Goal: Transaction & Acquisition: Purchase product/service

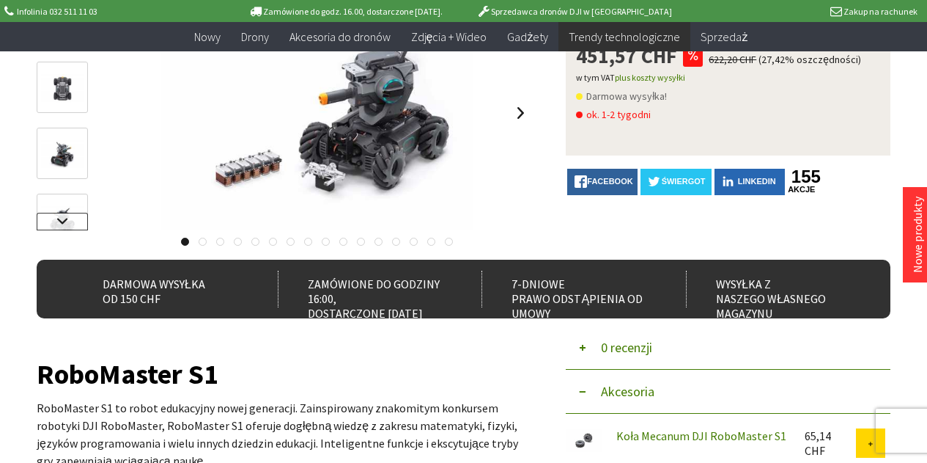
click at [65, 215] on link at bounding box center [62, 222] width 51 height 18
click at [67, 216] on link at bounding box center [62, 222] width 51 height 18
click at [67, 217] on link at bounding box center [62, 222] width 51 height 18
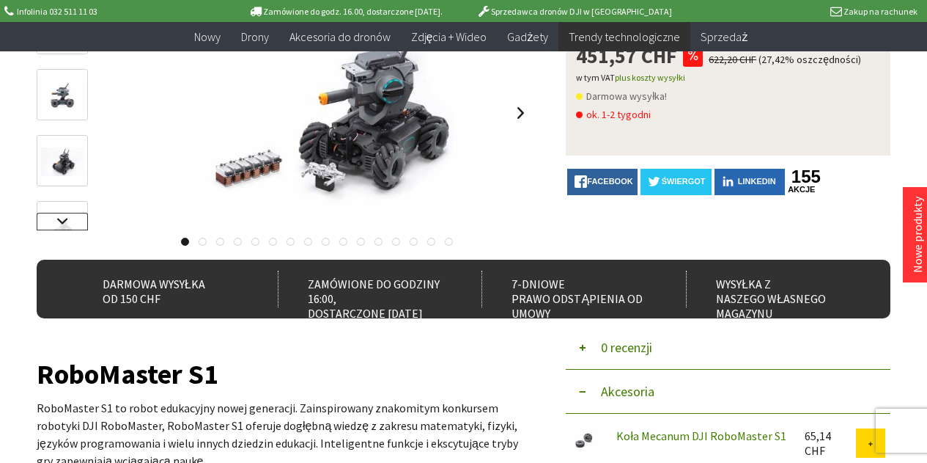
click at [67, 217] on link at bounding box center [62, 222] width 51 height 18
click at [67, 218] on link at bounding box center [62, 222] width 51 height 18
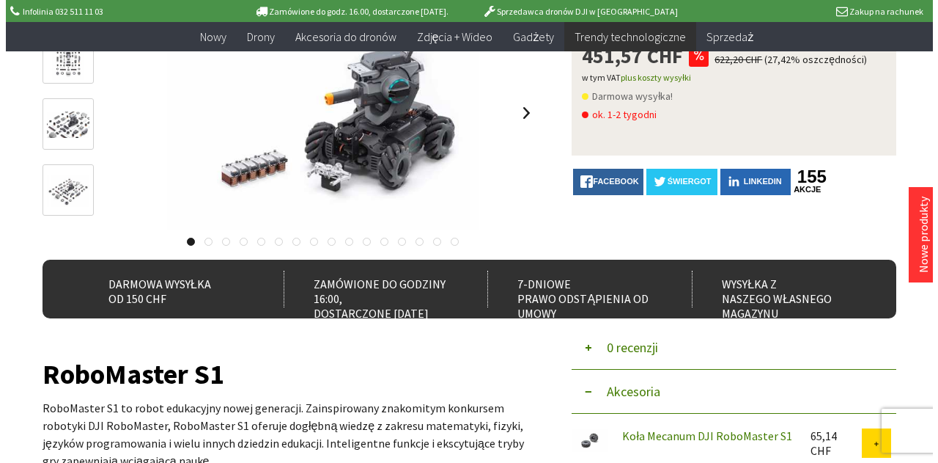
scroll to position [147, 0]
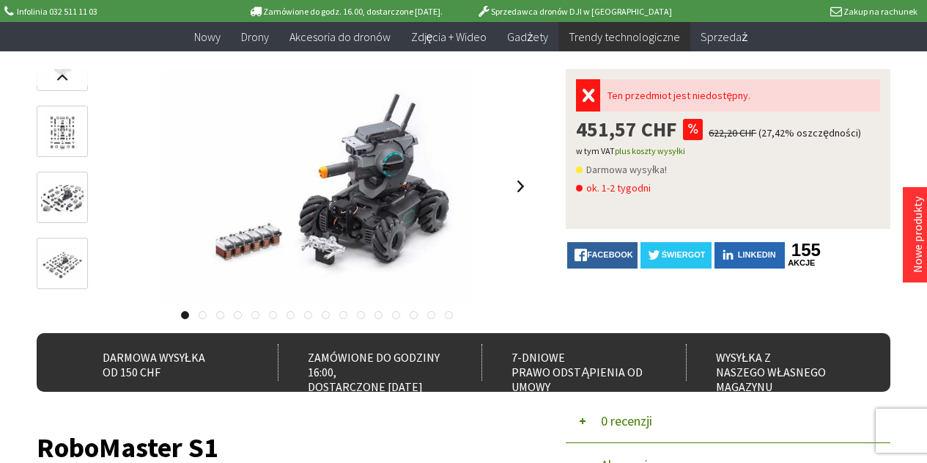
click at [68, 125] on img at bounding box center [62, 132] width 33 height 43
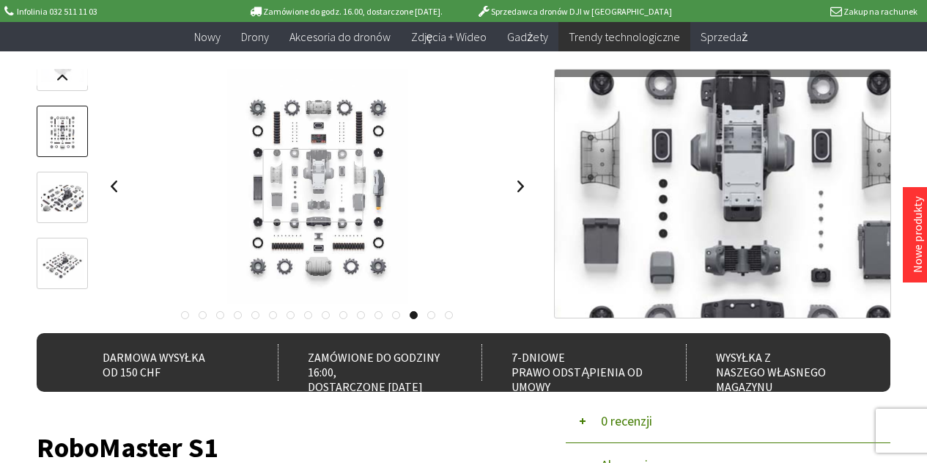
click at [313, 185] on div at bounding box center [313, 186] width 100 height 74
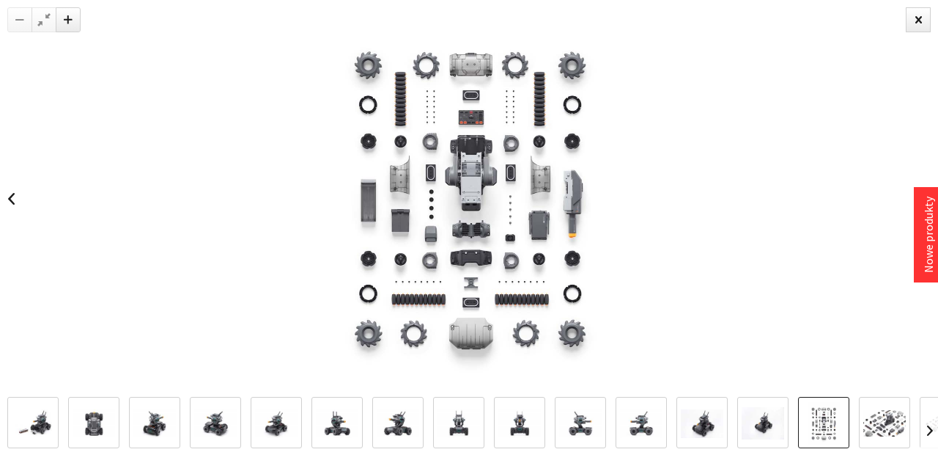
click at [890, 431] on img at bounding box center [884, 423] width 43 height 26
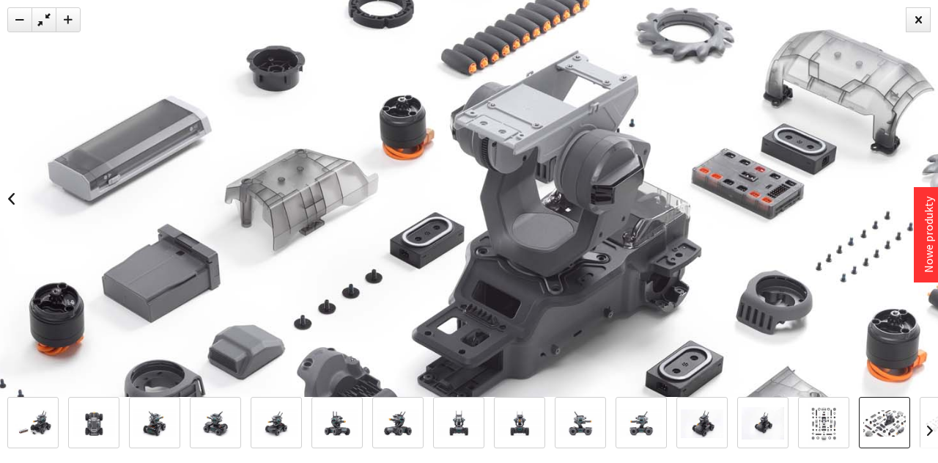
drag, startPoint x: 642, startPoint y: 131, endPoint x: 603, endPoint y: 247, distance: 122.2
click at [603, 247] on img at bounding box center [423, 344] width 1127 height 694
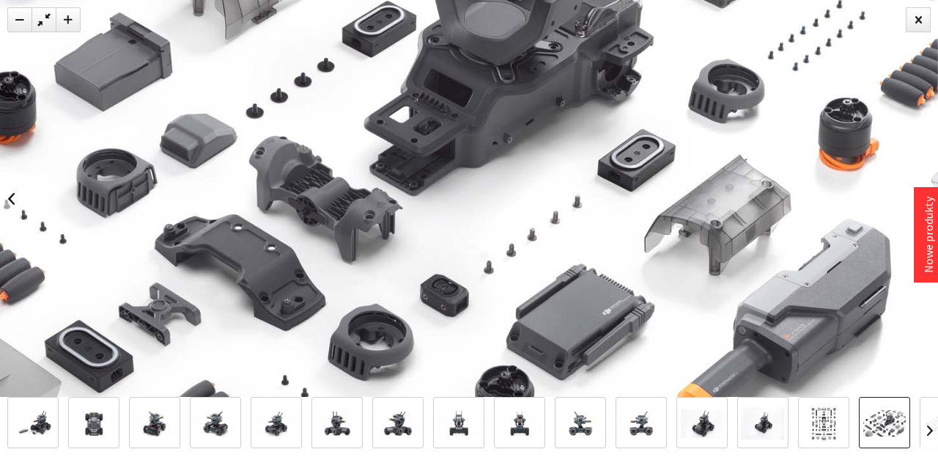
drag, startPoint x: 660, startPoint y: 248, endPoint x: 543, endPoint y: 49, distance: 231.3
click at [543, 43] on img at bounding box center [375, 133] width 1127 height 694
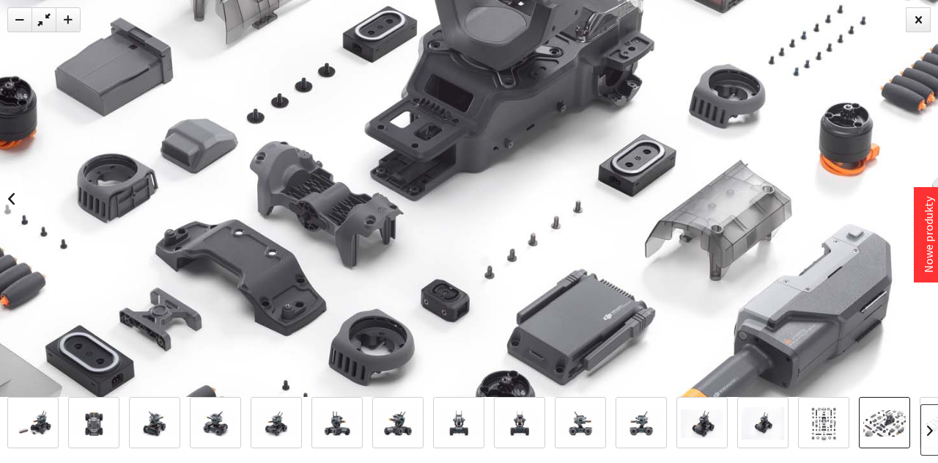
click at [926, 422] on link at bounding box center [930, 429] width 18 height 51
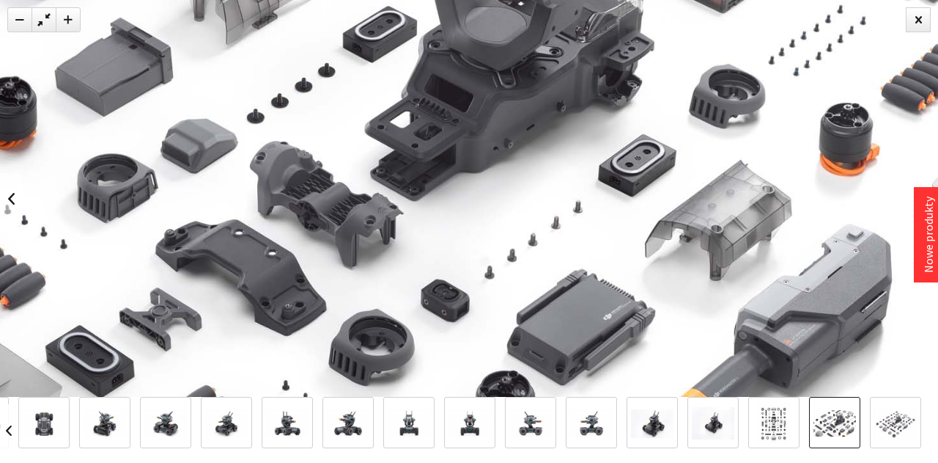
click at [902, 427] on img at bounding box center [895, 423] width 43 height 32
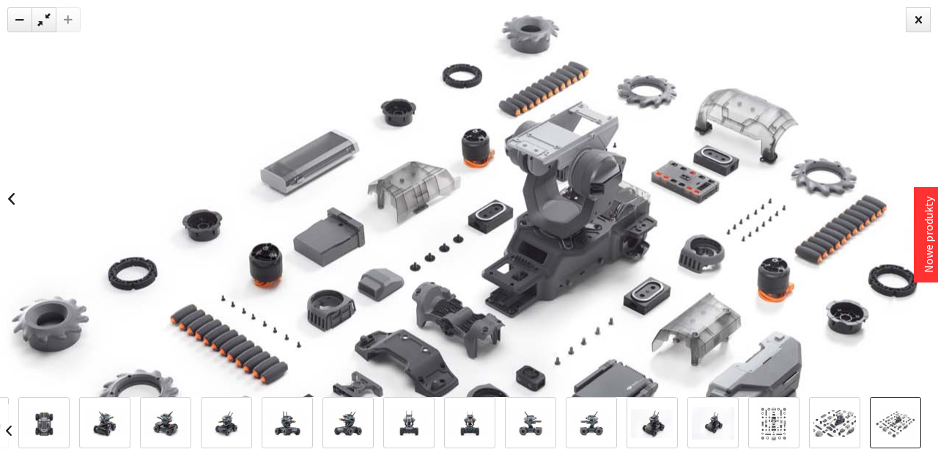
drag, startPoint x: 553, startPoint y: 86, endPoint x: 583, endPoint y: 201, distance: 118.2
click at [583, 201] on img at bounding box center [498, 312] width 1055 height 792
